Goal: Task Accomplishment & Management: Manage account settings

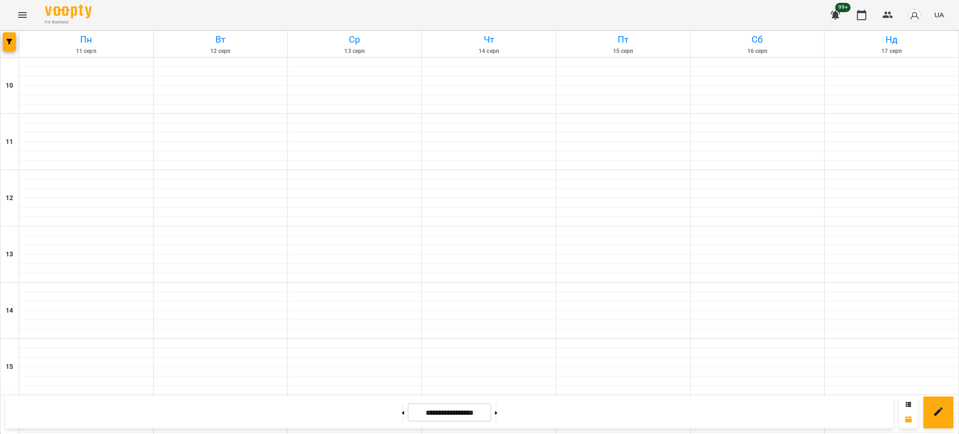
scroll to position [396, 0]
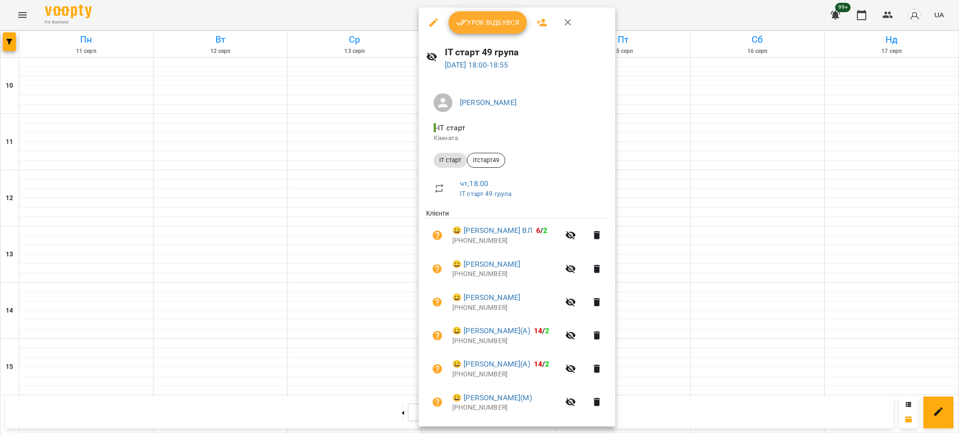
click at [825, 198] on div at bounding box center [479, 217] width 959 height 434
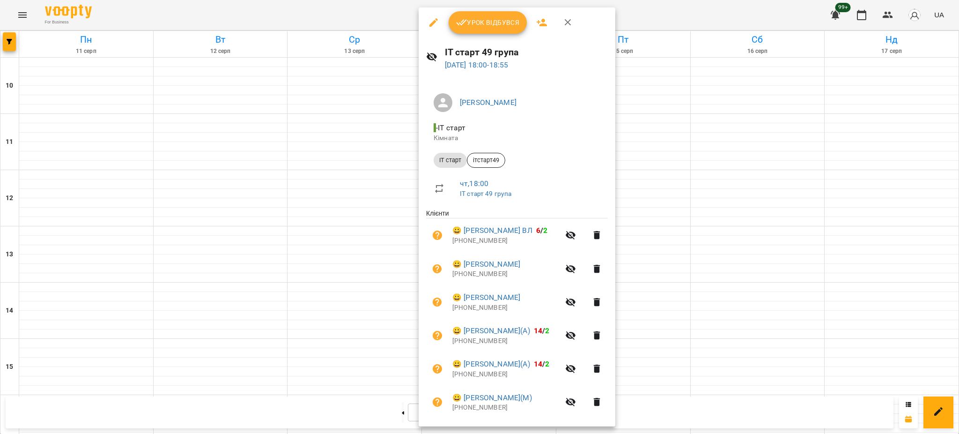
click at [489, 25] on span "Урок відбувся" at bounding box center [488, 22] width 64 height 11
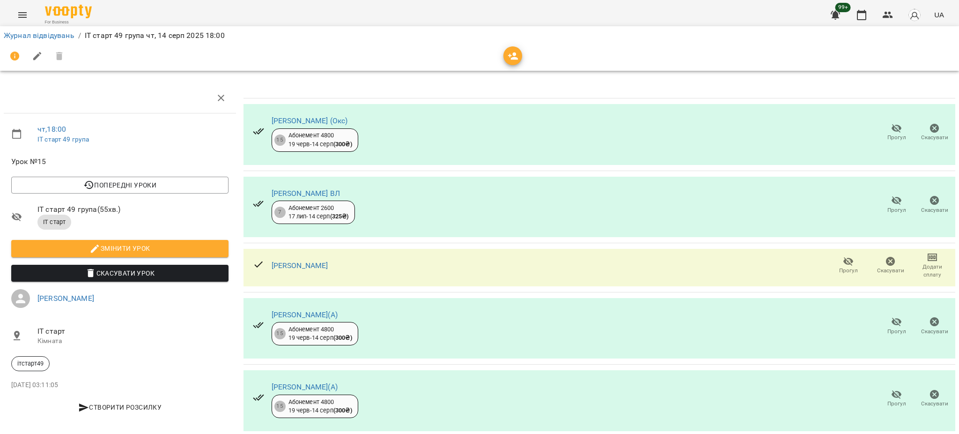
click at [883, 205] on span "Прогул" at bounding box center [896, 204] width 27 height 19
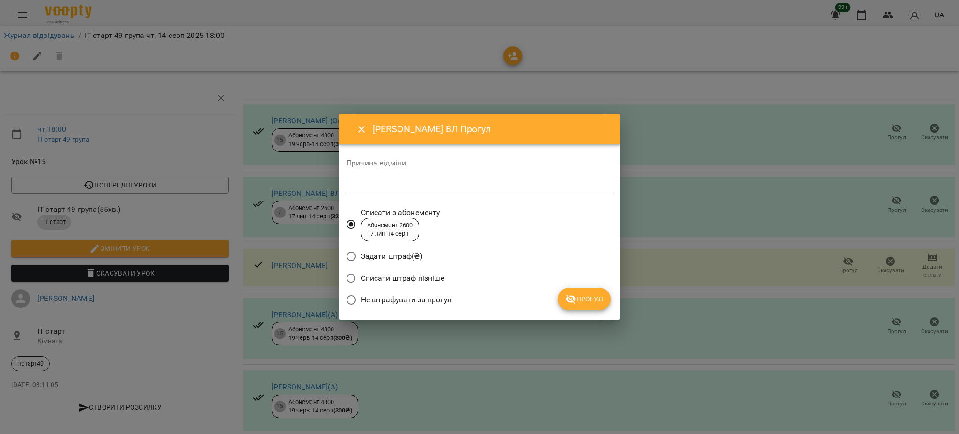
click at [596, 299] on span "Прогул" at bounding box center [584, 298] width 38 height 11
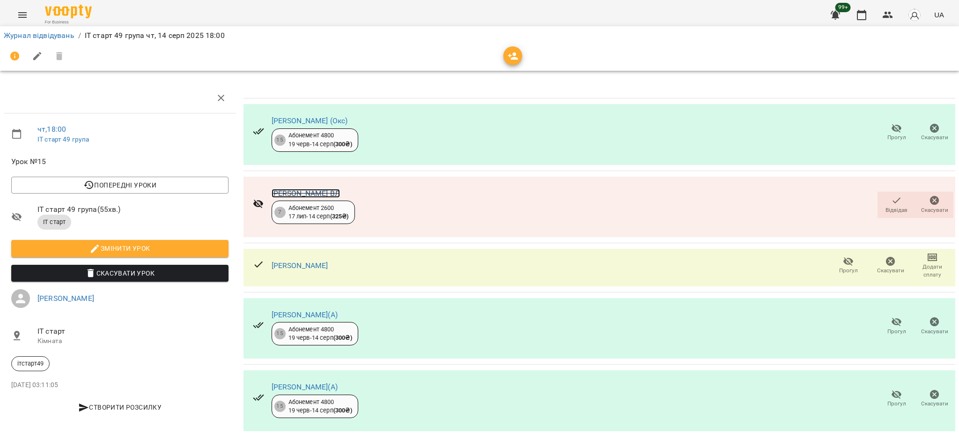
click at [303, 197] on link "[PERSON_NAME] ВЛ" at bounding box center [306, 193] width 68 height 9
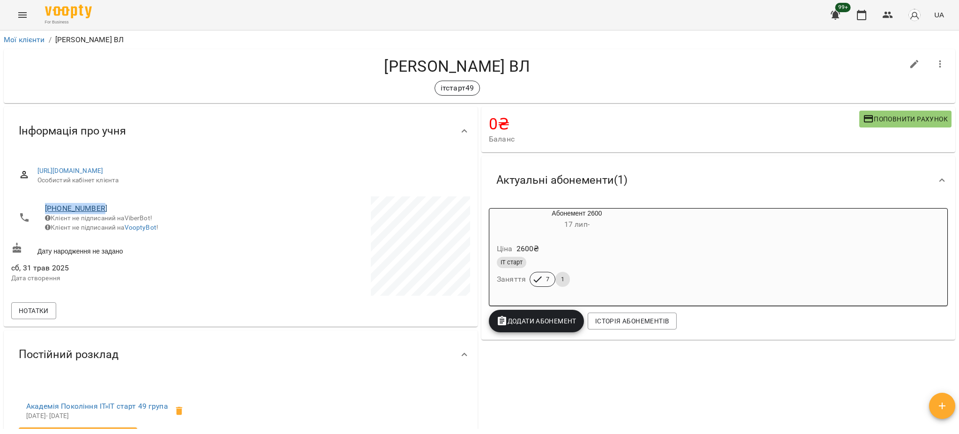
drag, startPoint x: 102, startPoint y: 207, endPoint x: 45, endPoint y: 207, distance: 56.7
click at [45, 207] on span "[PHONE_NUMBER]" at bounding box center [138, 208] width 186 height 11
copy link "[PHONE_NUMBER]"
drag, startPoint x: 857, startPoint y: 15, endPoint x: 858, endPoint y: 26, distance: 11.9
click at [858, 14] on icon "button" at bounding box center [861, 14] width 11 height 11
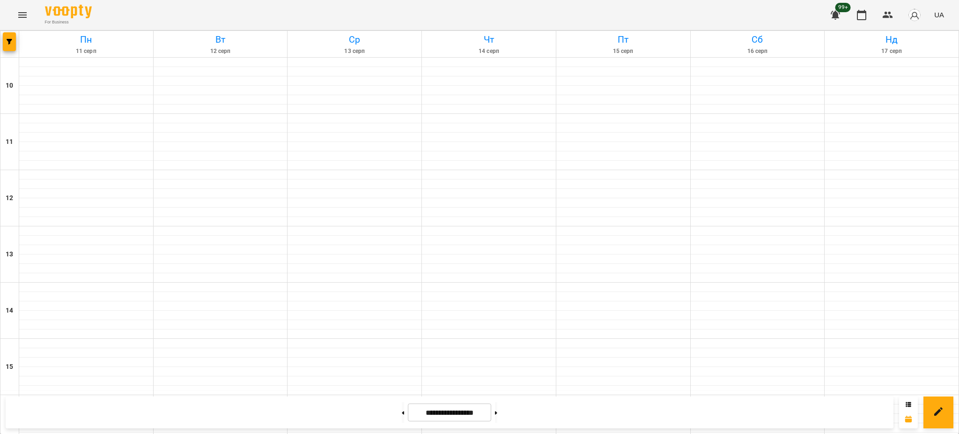
scroll to position [312, 0]
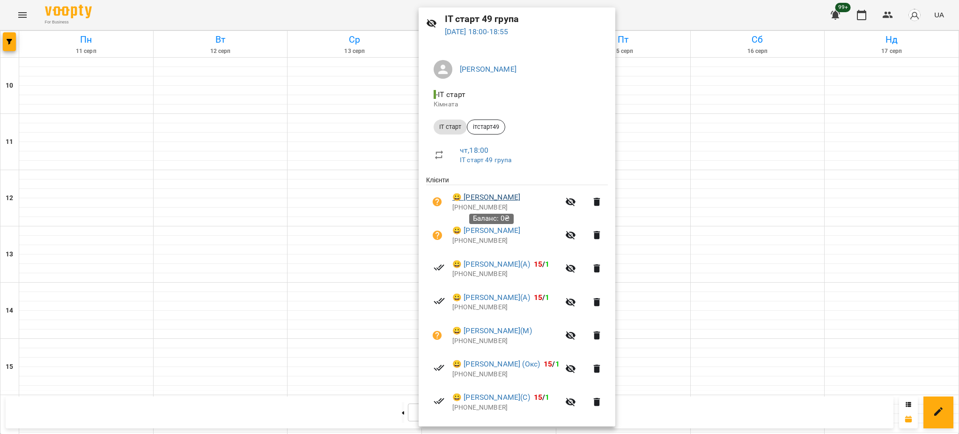
scroll to position [62, 0]
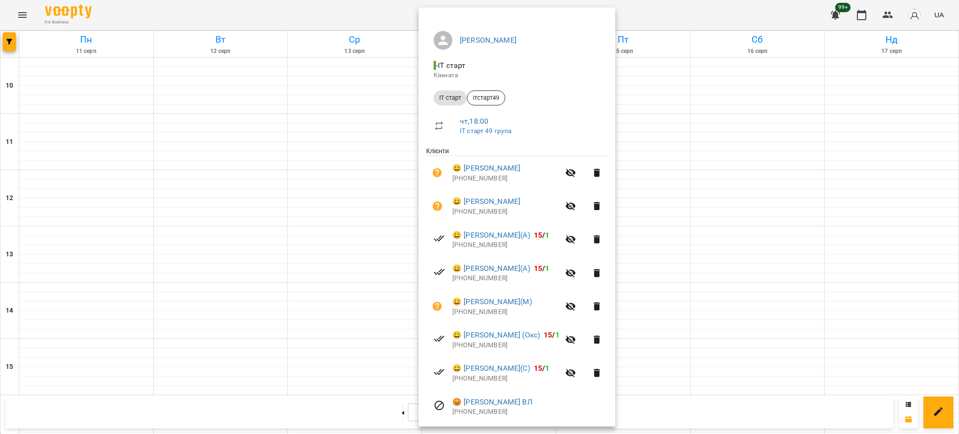
click at [737, 355] on div at bounding box center [479, 217] width 959 height 434
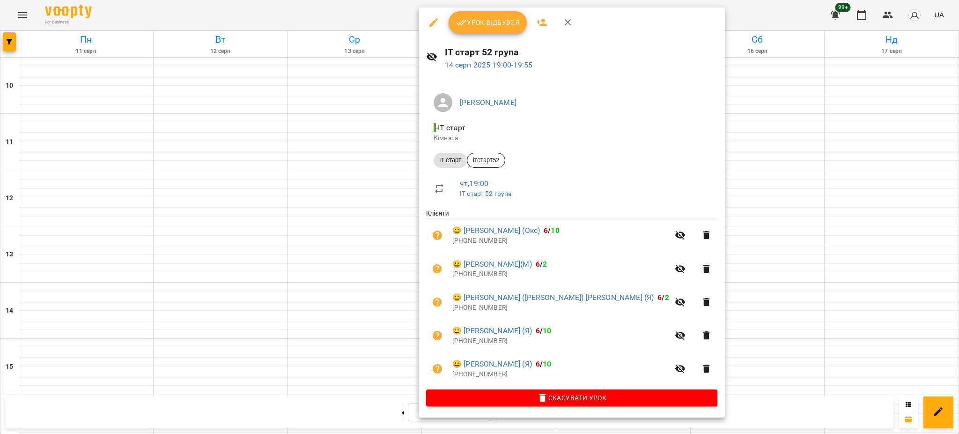
click at [485, 29] on button "Урок відбувся" at bounding box center [488, 22] width 79 height 22
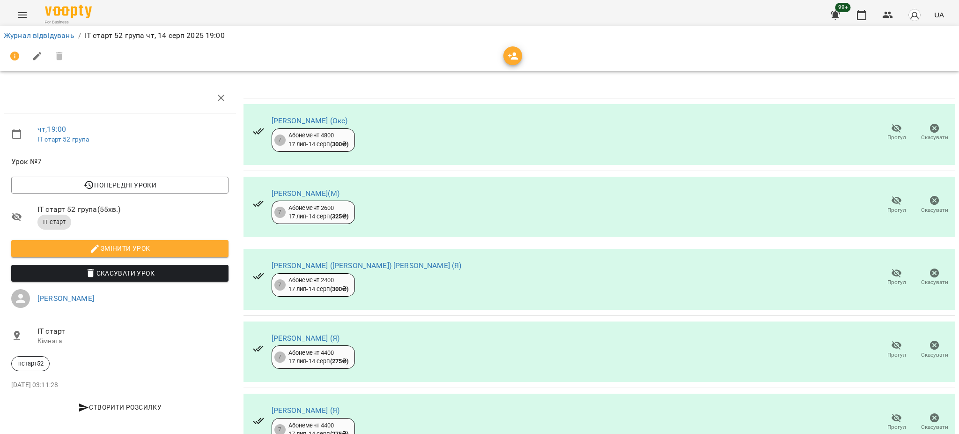
click at [891, 132] on icon "button" at bounding box center [896, 128] width 11 height 11
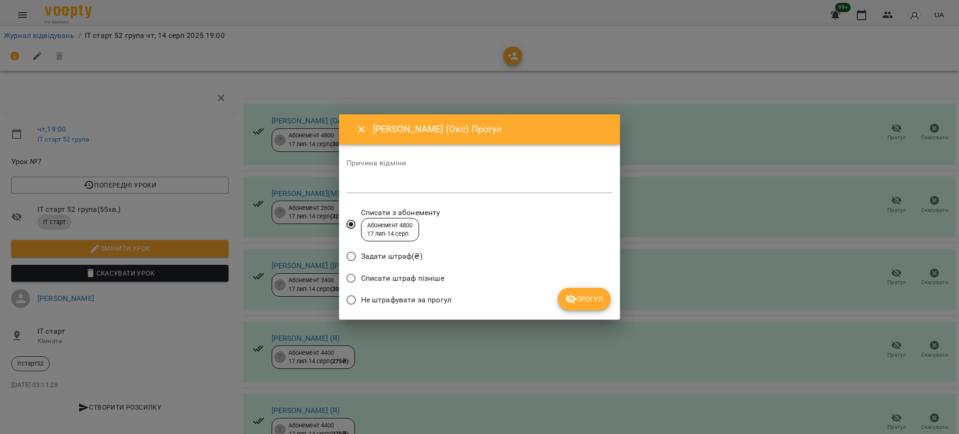
click at [603, 292] on button "Прогул" at bounding box center [584, 299] width 53 height 22
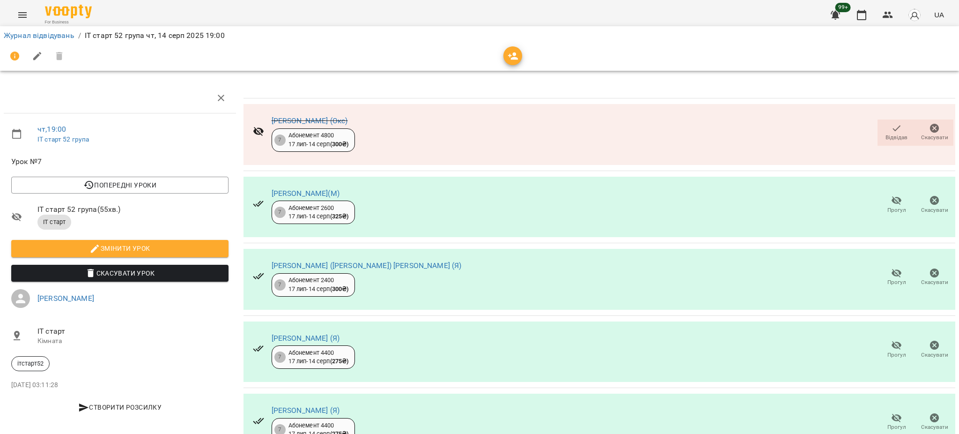
click at [885, 191] on div "Прогул Скасувати" at bounding box center [916, 205] width 80 height 30
click at [891, 203] on icon "button" at bounding box center [896, 200] width 11 height 11
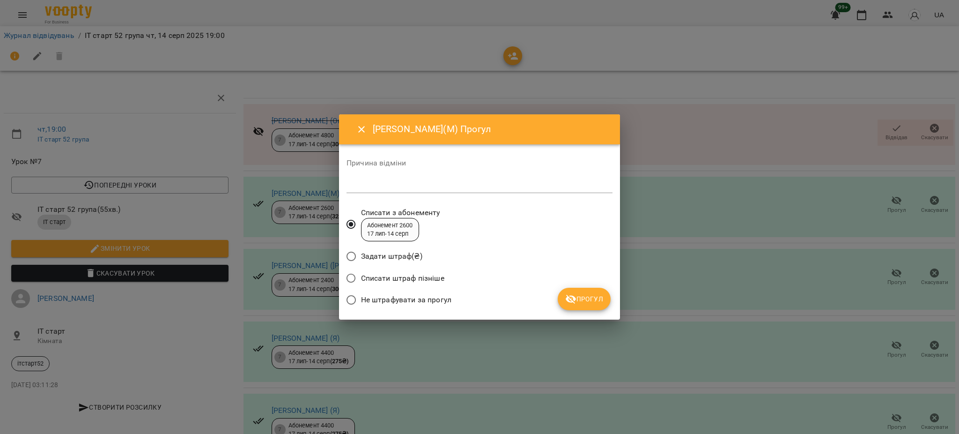
click at [592, 296] on span "Прогул" at bounding box center [584, 298] width 38 height 11
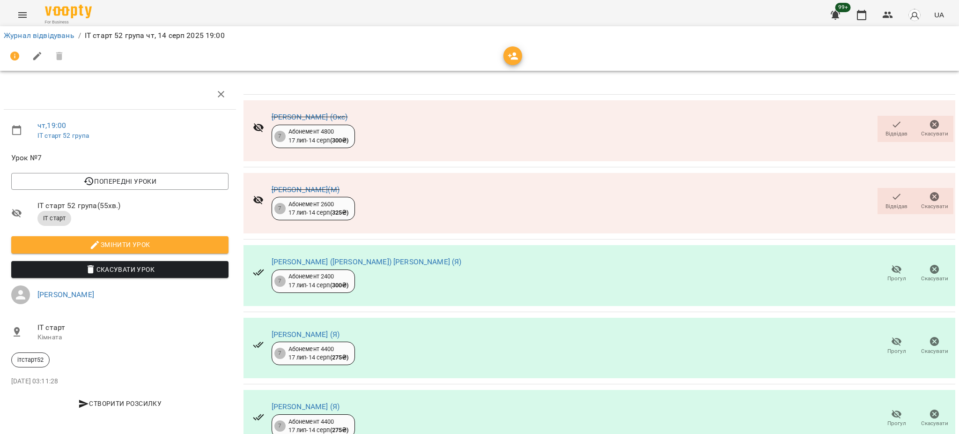
scroll to position [43, 0]
click at [863, 18] on icon "button" at bounding box center [861, 14] width 11 height 11
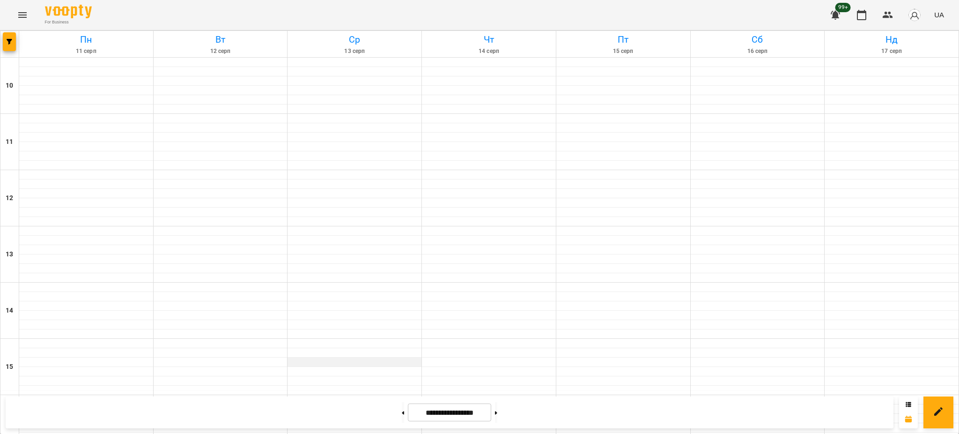
scroll to position [375, 0]
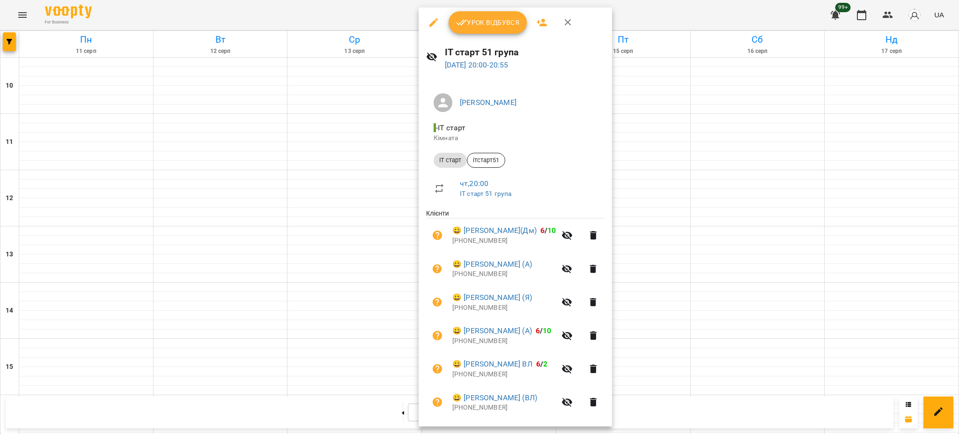
click at [483, 8] on div "Урок відбувся" at bounding box center [515, 22] width 193 height 30
click at [485, 20] on span "Урок відбувся" at bounding box center [488, 22] width 64 height 11
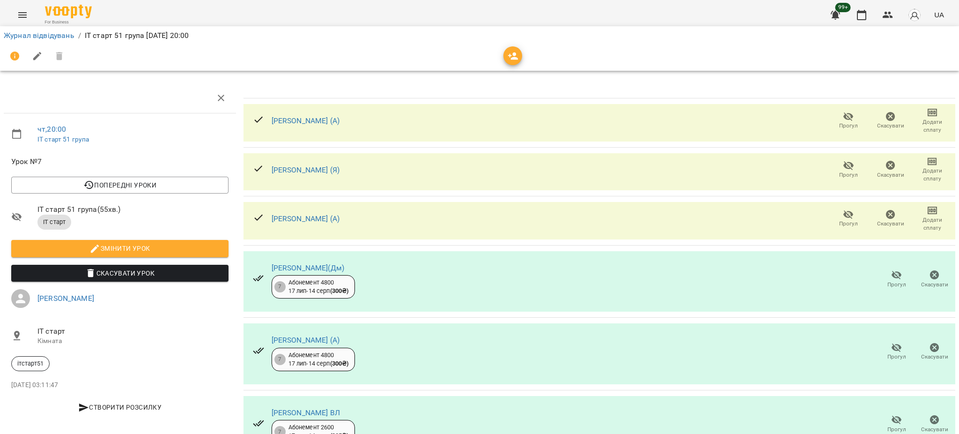
click at [839, 126] on span "Прогул" at bounding box center [848, 126] width 19 height 8
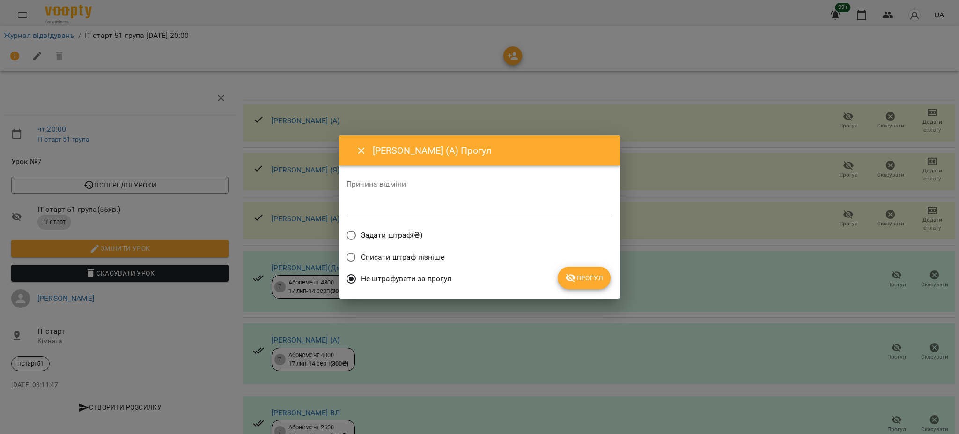
click at [594, 275] on span "Прогул" at bounding box center [584, 277] width 38 height 11
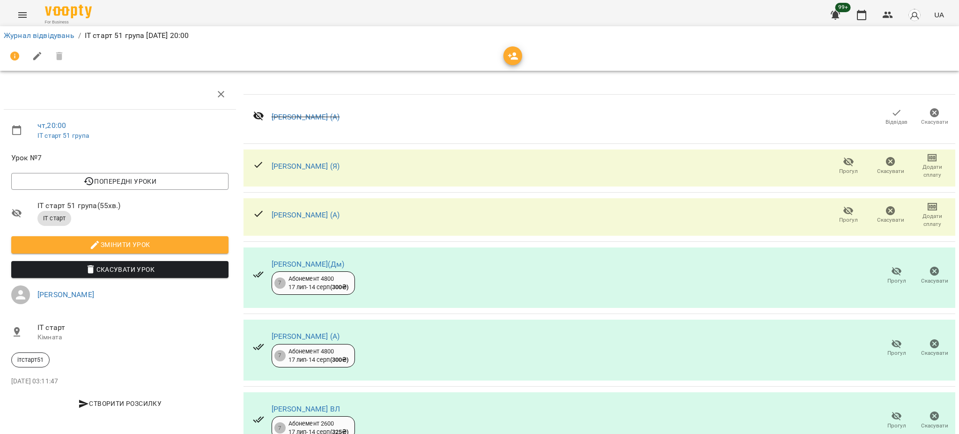
scroll to position [143, 0]
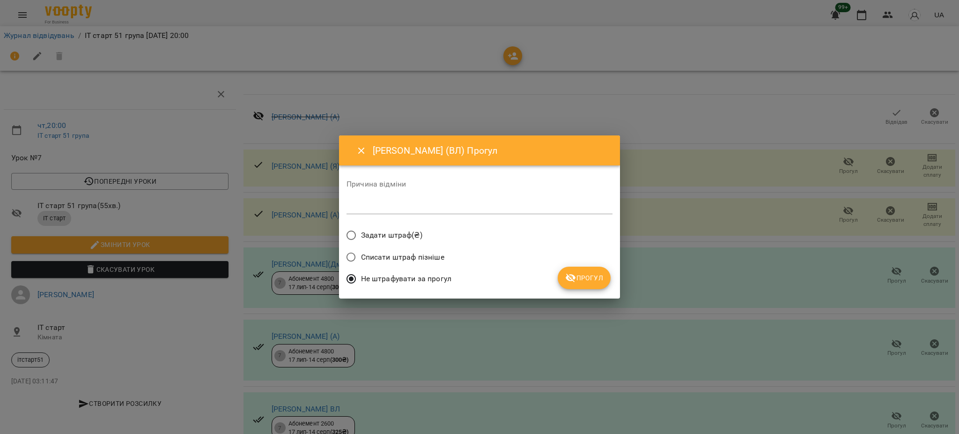
click at [598, 277] on span "Прогул" at bounding box center [584, 277] width 38 height 11
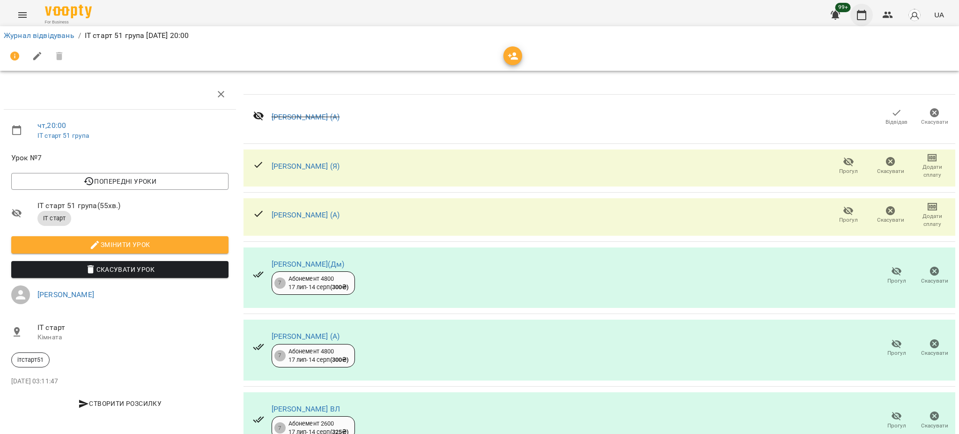
click at [858, 15] on icon "button" at bounding box center [861, 14] width 11 height 11
